Goal: Task Accomplishment & Management: Complete application form

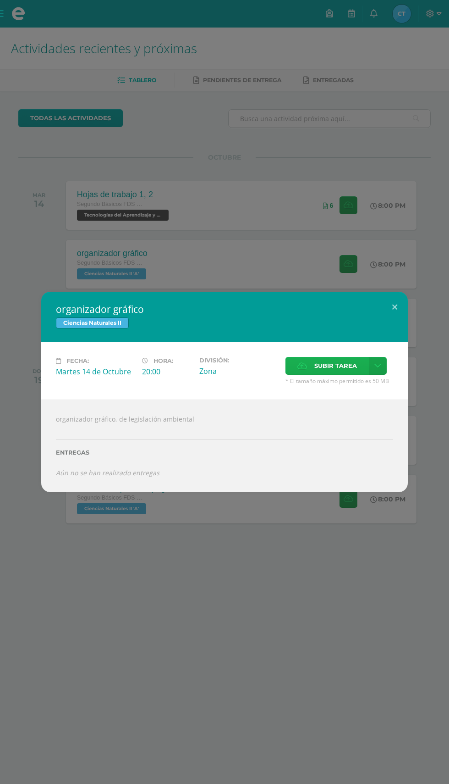
click at [342, 366] on span "Subir tarea" at bounding box center [336, 365] width 43 height 17
click at [0, 0] on input "Subir tarea" at bounding box center [0, 0] width 0 height 0
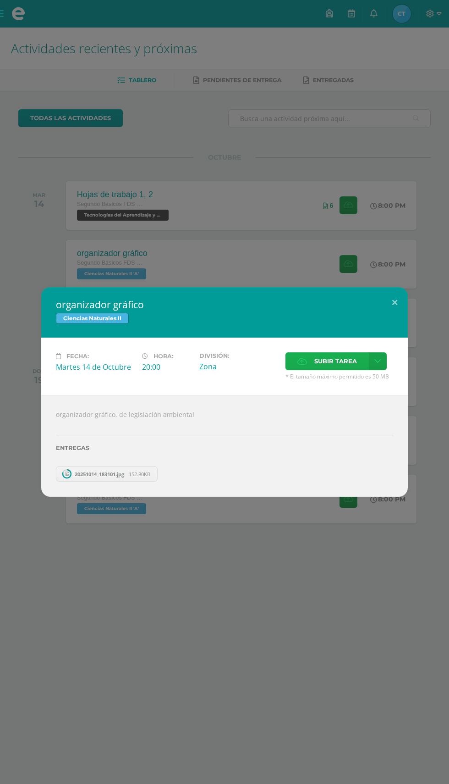
click at [338, 364] on span "Subir tarea" at bounding box center [336, 361] width 43 height 17
click at [0, 0] on input "Subir tarea" at bounding box center [0, 0] width 0 height 0
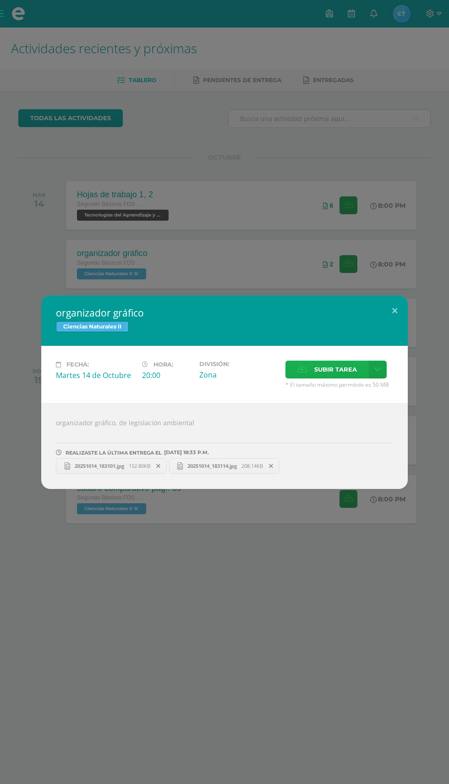
click at [344, 370] on span "Subir tarea" at bounding box center [336, 369] width 43 height 17
click at [0, 0] on input "Subir tarea" at bounding box center [0, 0] width 0 height 0
click at [363, 360] on label "Subir tarea" at bounding box center [327, 369] width 83 height 18
click at [0, 0] on input "Subir tarea" at bounding box center [0, 0] width 0 height 0
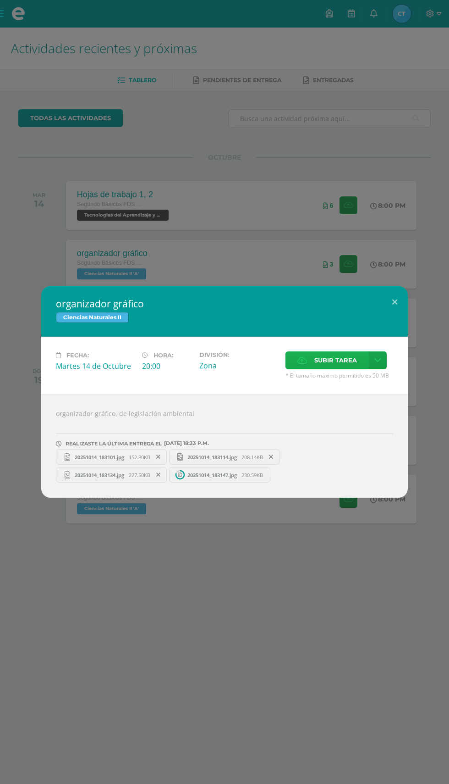
click at [342, 360] on span "Subir tarea" at bounding box center [336, 360] width 43 height 17
click at [0, 0] on input "Subir tarea" at bounding box center [0, 0] width 0 height 0
click at [344, 352] on span "Subir tarea" at bounding box center [336, 360] width 43 height 17
click at [0, 0] on input "Subir tarea" at bounding box center [0, 0] width 0 height 0
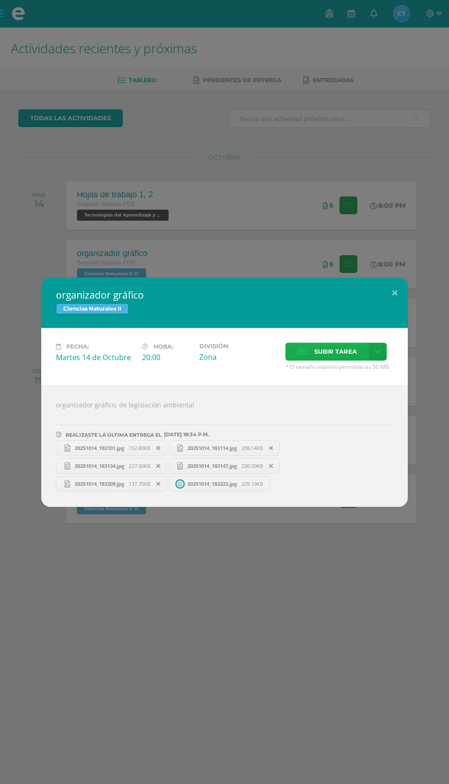
click at [339, 356] on span "Subir tarea" at bounding box center [336, 351] width 43 height 17
click at [0, 0] on input "Subir tarea" at bounding box center [0, 0] width 0 height 0
click at [138, 444] on span "152.80KB" at bounding box center [140, 447] width 22 height 7
click at [231, 444] on span "20251014_183114.jpg" at bounding box center [212, 447] width 59 height 7
click at [296, 487] on span "20251014_183240.jpg" at bounding box center [325, 483] width 59 height 7
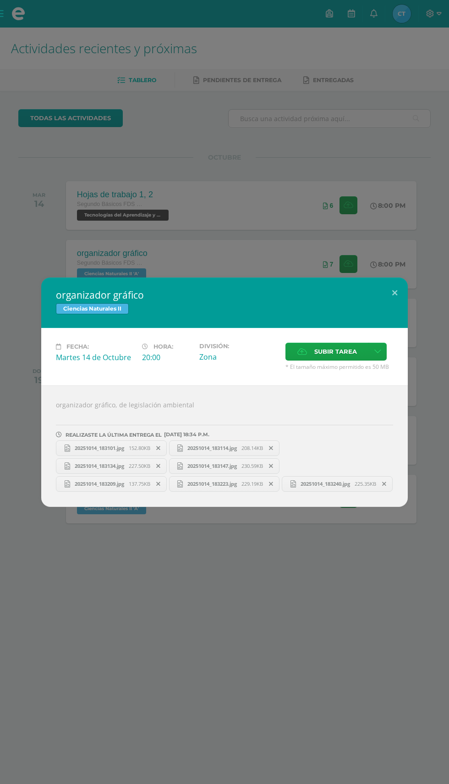
click at [126, 446] on link "20251014_183101.jpg 152.80KB" at bounding box center [111, 448] width 111 height 16
click at [343, 160] on div "organizador gráfico Ciencias Naturales II Fecha: [DATE] Hora: 20:00 División: S…" at bounding box center [224, 392] width 449 height 784
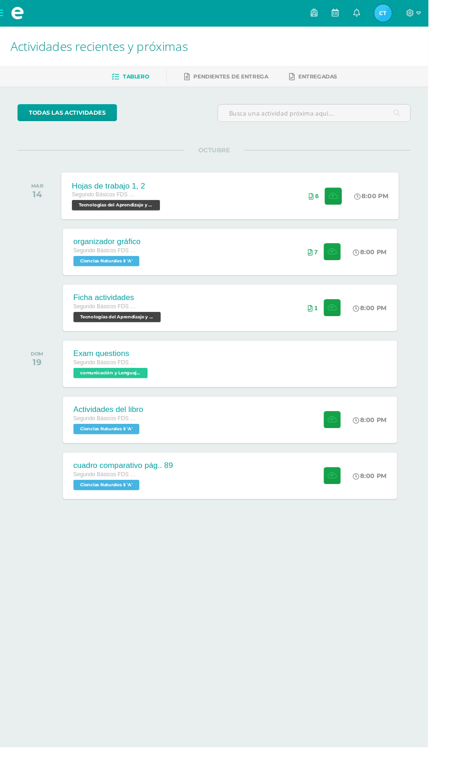
click at [309, 196] on div "Hojas de trabajo 1, 2 Segundo Básicos FDS [DATE] Tecnologías del Aprendizaje y …" at bounding box center [241, 205] width 354 height 49
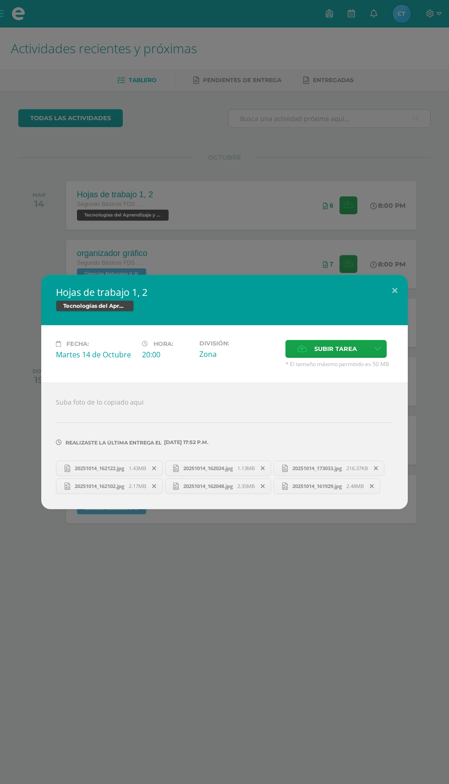
click at [238, 465] on span "20251014_162024.jpg" at bounding box center [208, 468] width 59 height 7
